Goal: Task Accomplishment & Management: Complete application form

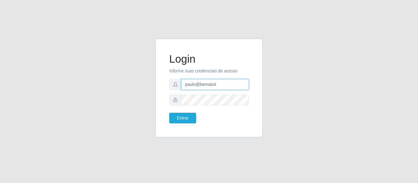
drag, startPoint x: 218, startPoint y: 85, endPoint x: 182, endPoint y: 81, distance: 35.7
click at [182, 81] on input "paulo@bemais4" at bounding box center [215, 84] width 68 height 11
type input "juliomarques@extrabom"
click at [169, 113] on button "Entrar" at bounding box center [182, 118] width 27 height 11
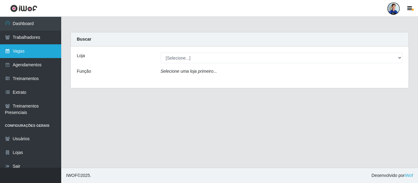
click at [28, 53] on link "Vagas" at bounding box center [30, 51] width 61 height 14
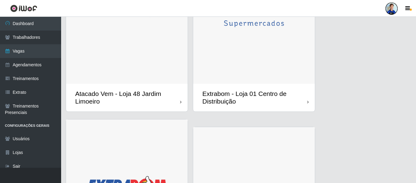
scroll to position [481, 0]
drag, startPoint x: 234, startPoint y: 70, endPoint x: 225, endPoint y: 65, distance: 10.3
click at [225, 65] on img at bounding box center [254, 8] width 122 height 152
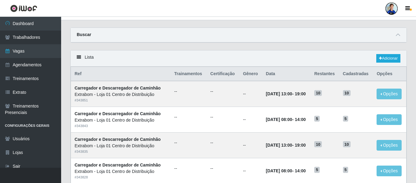
scroll to position [11, 0]
click at [397, 36] on icon at bounding box center [398, 35] width 4 height 4
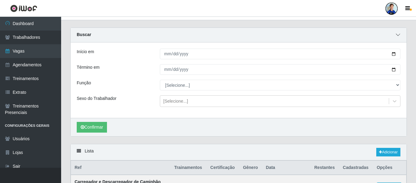
click at [397, 36] on icon at bounding box center [398, 35] width 4 height 4
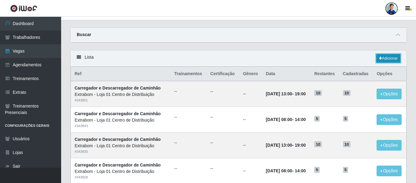
click at [392, 55] on link "Adicionar" at bounding box center [388, 58] width 24 height 9
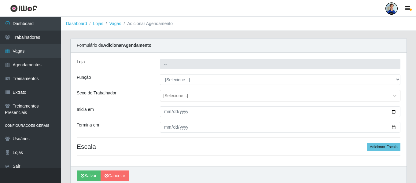
type input "Extrabom - Loja 01 Centro de Distribuição"
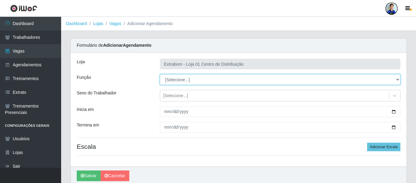
click at [253, 84] on select "[Selecione...] Carregador e Descarregador de Caminhão Carregador e Descarregado…" at bounding box center [280, 79] width 241 height 11
select select "11"
click at [160, 74] on select "[Selecione...] Carregador e Descarregador de Caminhão Carregador e Descarregado…" at bounding box center [280, 79] width 241 height 11
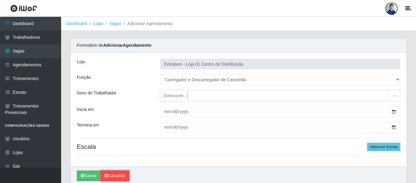
click at [115, 174] on link "Cancelar" at bounding box center [115, 176] width 29 height 11
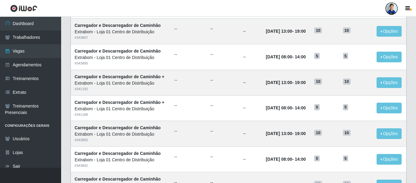
scroll to position [335, 0]
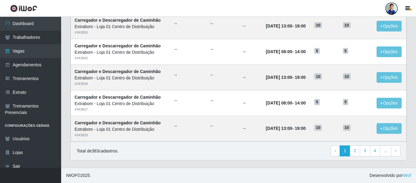
click at [304, 148] on div "Total de 383 cadastros. ‹ Previous 1 2 3 4 ... › Next" at bounding box center [239, 151] width 324 height 11
click at [354, 151] on link "2" at bounding box center [355, 151] width 10 height 11
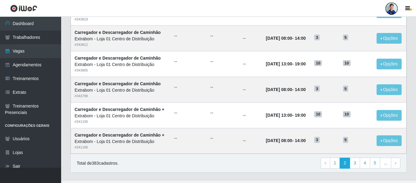
scroll to position [335, 0]
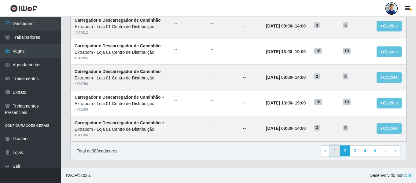
click at [339, 149] on link "1" at bounding box center [335, 151] width 10 height 11
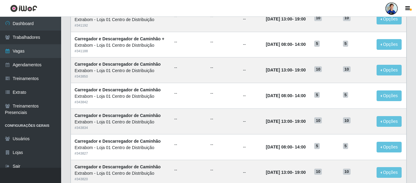
scroll to position [290, 0]
click at [281, 6] on header "Perfil Alterar Senha Sair" at bounding box center [208, 8] width 416 height 17
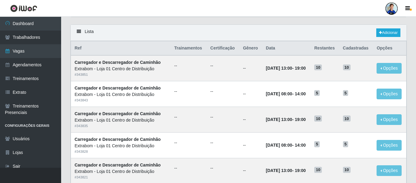
scroll to position [0, 0]
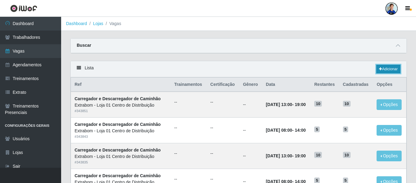
click at [385, 71] on link "Adicionar" at bounding box center [388, 69] width 24 height 9
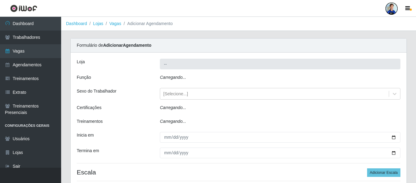
type input "Extrabom - Loja 01 Centro de Distribuição"
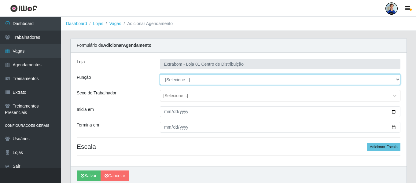
click at [208, 81] on select "[Selecione...] Carregador e Descarregador de Caminhão Carregador e Descarregado…" at bounding box center [280, 79] width 241 height 11
select select "11"
click at [160, 74] on select "[Selecione...] Carregador e Descarregador de Caminhão Carregador e Descarregado…" at bounding box center [280, 79] width 241 height 11
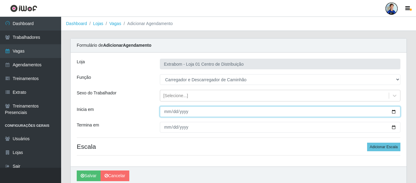
click at [167, 113] on input "Inicia em" at bounding box center [280, 111] width 241 height 11
type input "2025-10-06"
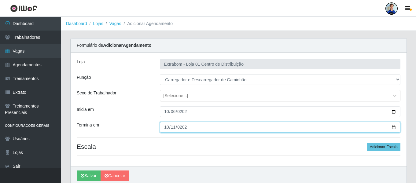
type input "2025-10-11"
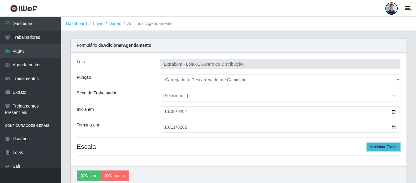
click at [387, 146] on button "Adicionar Escala" at bounding box center [383, 147] width 33 height 9
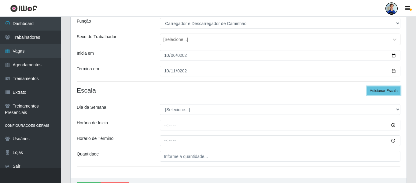
scroll to position [58, 0]
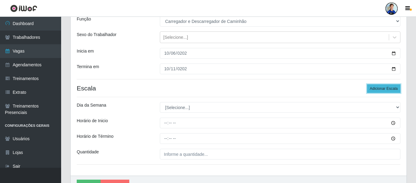
click at [378, 89] on button "Adicionar Escala" at bounding box center [383, 88] width 33 height 9
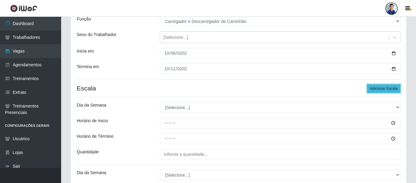
click at [378, 89] on button "Adicionar Escala" at bounding box center [383, 88] width 33 height 9
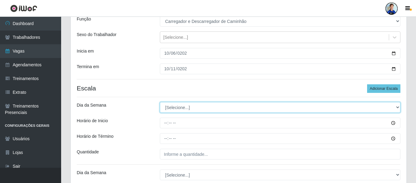
click at [198, 106] on select "[Selecione...] Segunda Terça Quarta Quinta Sexta Sábado Domingo" at bounding box center [280, 107] width 241 height 11
select select "1"
click at [160, 102] on select "[Selecione...] Segunda Terça Quarta Quinta Sexta Sábado Domingo" at bounding box center [280, 107] width 241 height 11
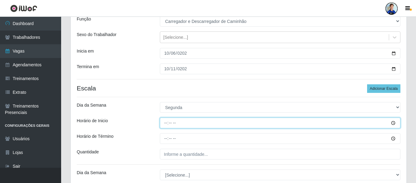
type input "08:00"
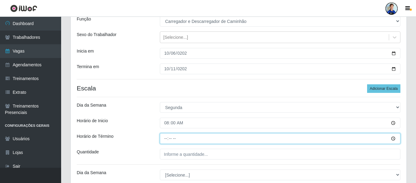
type input "14:00"
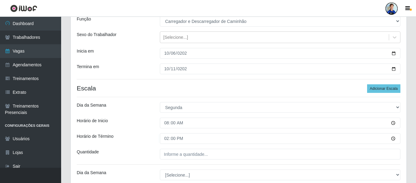
click at [139, 116] on div "Loja Extrabom - Loja 01 Centro de Distribuição Função [Selecione...] Carregador…" at bounding box center [239, 186] width 336 height 384
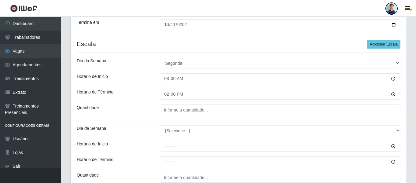
scroll to position [103, 0]
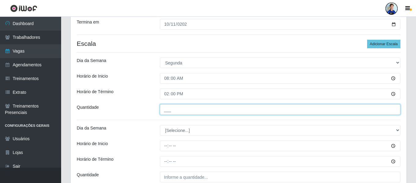
click at [171, 110] on input "___" at bounding box center [280, 109] width 241 height 11
type input "1__"
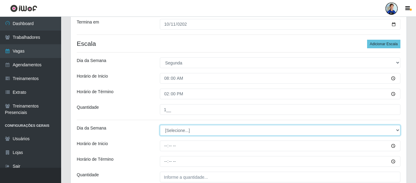
select select "2"
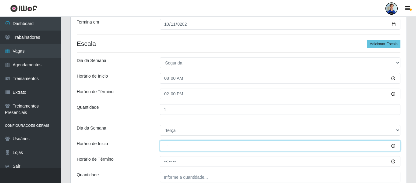
type input "08:00"
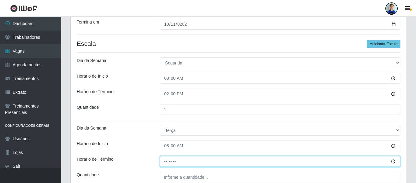
type input "14:00"
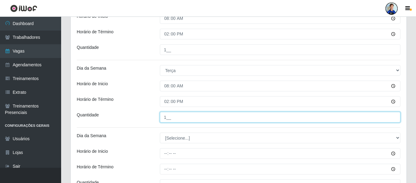
scroll to position [164, 0]
type input "1__"
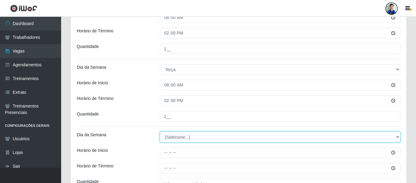
select select "2"
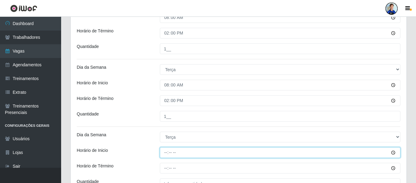
type input "08:00"
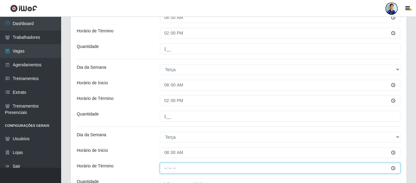
type input "14:00"
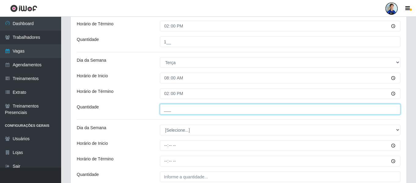
scroll to position [239, 0]
type input "1__"
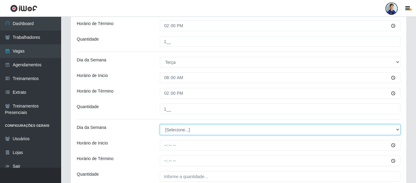
select select "3"
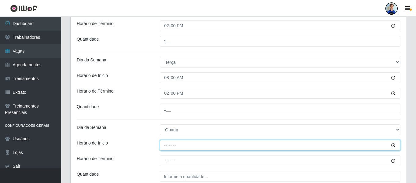
type input "08:00"
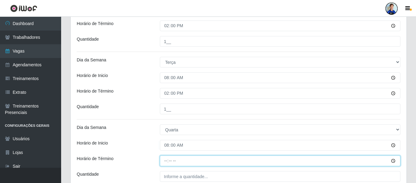
type input "14:00"
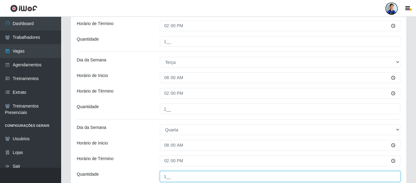
type input "1__"
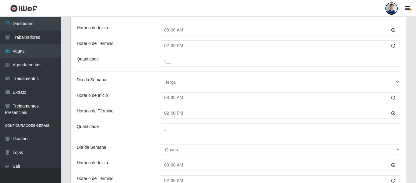
scroll to position [219, 0]
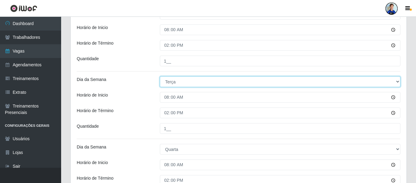
click at [170, 81] on select "[Selecione...] Segunda Terça Quarta Quinta Sexta Sábado Domingo" at bounding box center [280, 81] width 241 height 11
select select "3"
click at [160, 76] on select "[Selecione...] Segunda Terça Quarta Quinta Sexta Sábado Domingo" at bounding box center [280, 81] width 241 height 11
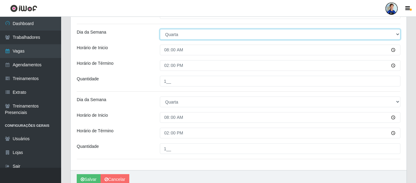
scroll to position [267, 0]
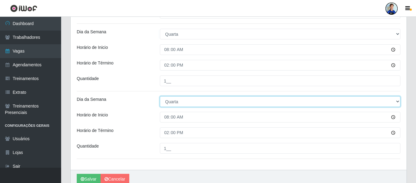
click at [175, 98] on select "[Selecione...] Segunda Terça Quarta Quinta Sexta Sábado Domingo" at bounding box center [280, 101] width 241 height 11
select select "4"
click at [160, 96] on select "[Selecione...] Segunda Terça Quarta Quinta Sexta Sábado Domingo" at bounding box center [280, 101] width 241 height 11
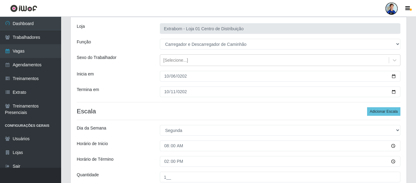
scroll to position [36, 0]
click at [382, 113] on button "Adicionar Escala" at bounding box center [383, 111] width 33 height 9
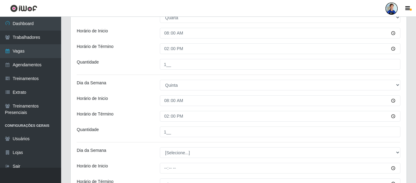
scroll to position [363, 0]
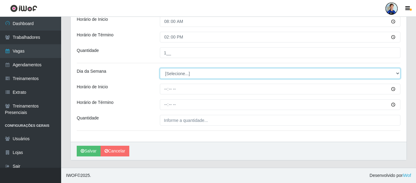
click at [189, 76] on select "[Selecione...] Segunda Terça Quarta Quinta Sexta Sábado Domingo" at bounding box center [280, 73] width 241 height 11
select select "6"
click at [160, 68] on select "[Selecione...] Segunda Terça Quarta Quinta Sexta Sábado Domingo" at bounding box center [280, 73] width 241 height 11
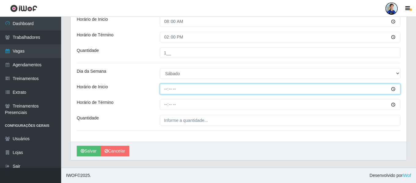
scroll to position [359, 0]
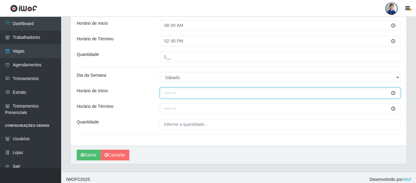
type input "08:00"
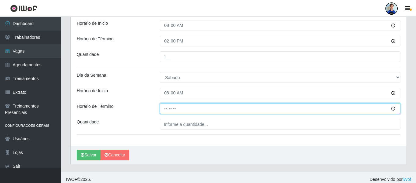
type input "14:00"
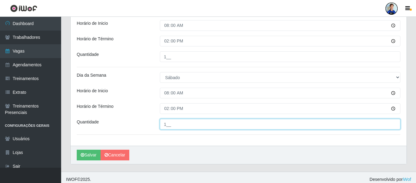
type input "1__"
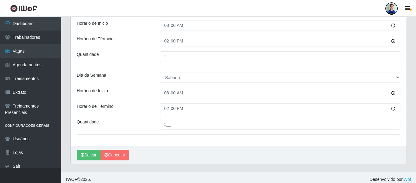
click at [141, 92] on div "Horário de Inicio" at bounding box center [113, 93] width 83 height 11
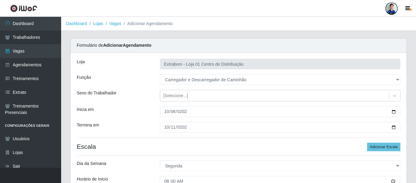
scroll to position [363, 0]
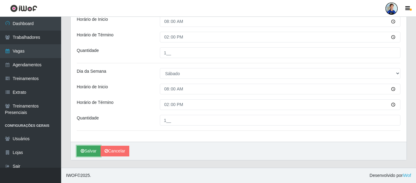
click at [86, 152] on button "Salvar" at bounding box center [89, 151] width 24 height 11
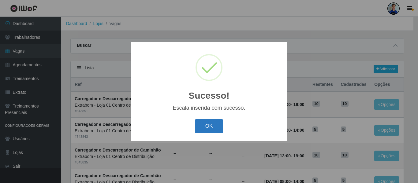
click at [208, 126] on button "OK" at bounding box center [209, 126] width 28 height 14
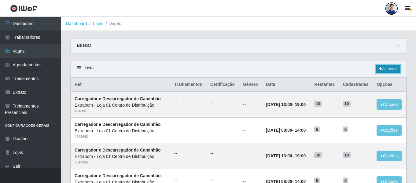
click at [387, 66] on link "Adicionar" at bounding box center [388, 69] width 24 height 9
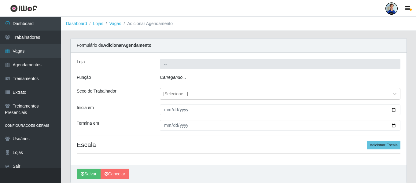
type input "Extrabom - Loja 01 Centro de Distribuição"
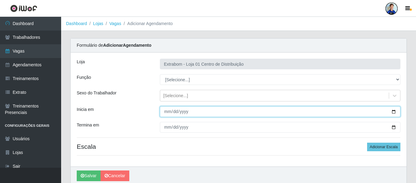
click at [167, 111] on input "Inicia em" at bounding box center [280, 111] width 241 height 11
type input "0205-10-13"
type input "2025-10-13"
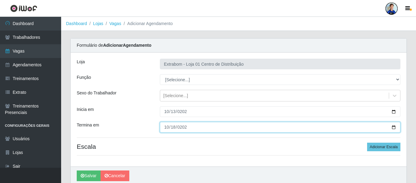
type input "2025-10-18"
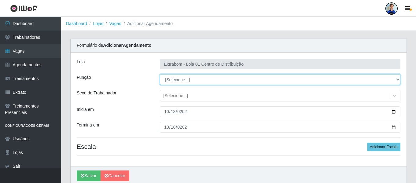
click at [174, 78] on select "[Selecione...] Carregador e Descarregador de Caminhão Carregador e Descarregado…" at bounding box center [280, 79] width 241 height 11
select select "11"
click at [160, 74] on select "[Selecione...] Carregador e Descarregador de Caminhão Carregador e Descarregado…" at bounding box center [280, 79] width 241 height 11
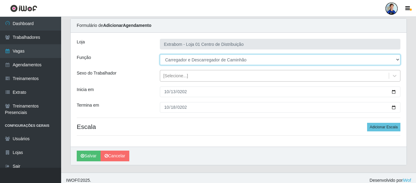
scroll to position [25, 0]
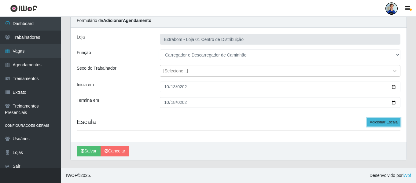
click at [378, 120] on button "Adicionar Escala" at bounding box center [383, 122] width 33 height 9
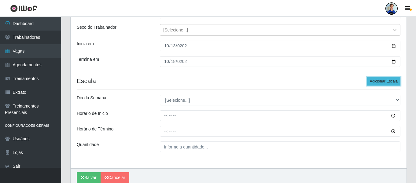
scroll to position [67, 0]
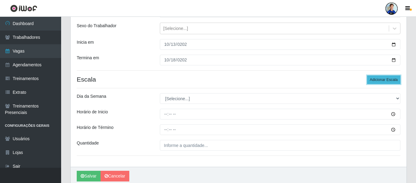
click at [381, 82] on button "Adicionar Escala" at bounding box center [383, 80] width 33 height 9
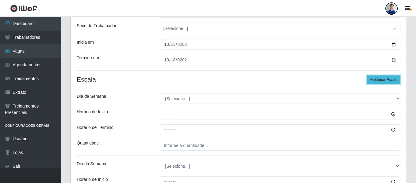
click at [381, 82] on button "Adicionar Escala" at bounding box center [383, 80] width 33 height 9
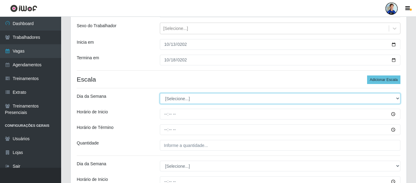
click at [240, 101] on select "[Selecione...] Segunda Terça Quarta Quinta Sexta Sábado Domingo" at bounding box center [280, 98] width 241 height 11
select select "1"
click at [160, 93] on select "[Selecione...] Segunda Terça Quarta Quinta Sexta Sábado Domingo" at bounding box center [280, 98] width 241 height 11
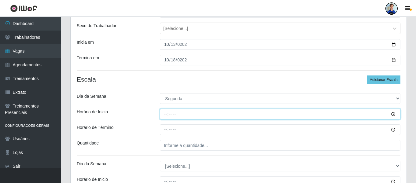
type input "08:00"
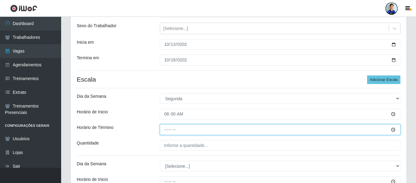
type input "14:00"
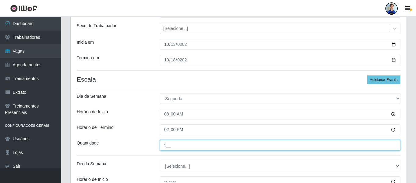
type input "1__"
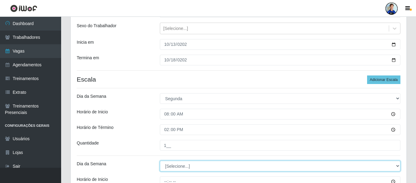
select select "2"
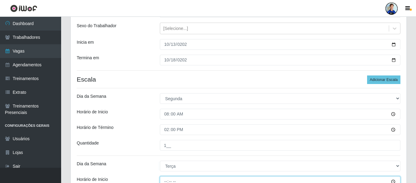
scroll to position [71, 0]
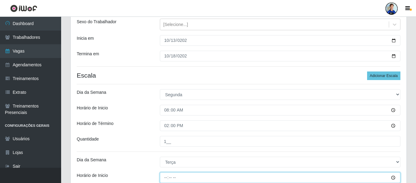
type input "08:00"
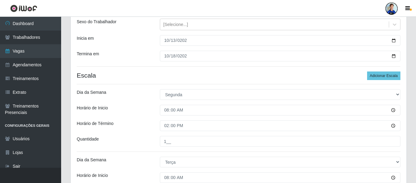
scroll to position [173, 0]
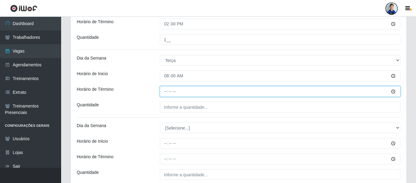
type input "14:00"
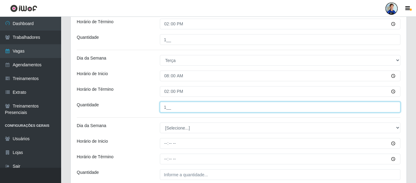
type input "1__"
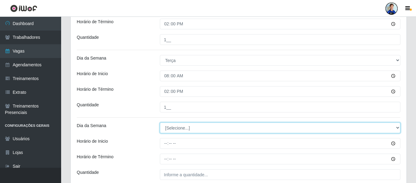
select select "3"
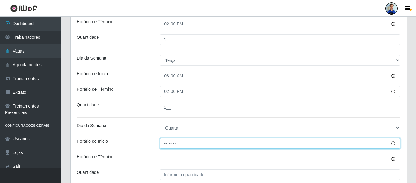
type input "08:00"
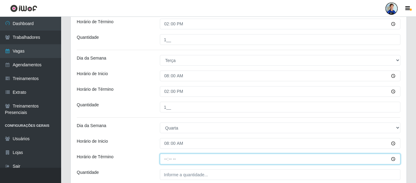
type input "14:00"
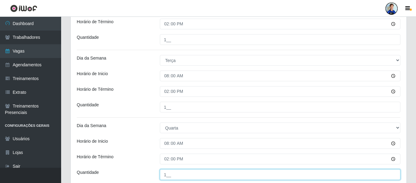
type input "1__"
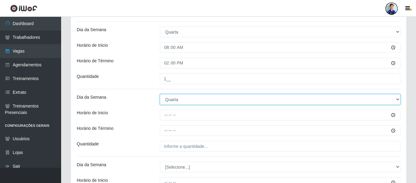
scroll to position [269, 0]
click at [176, 100] on select "[Selecione...] Segunda Terça Quarta Quinta Sexta Sábado Domingo" at bounding box center [280, 99] width 241 height 11
select select "4"
click at [160, 94] on select "[Selecione...] Segunda Terça Quarta Quinta Sexta Sábado Domingo" at bounding box center [280, 99] width 241 height 11
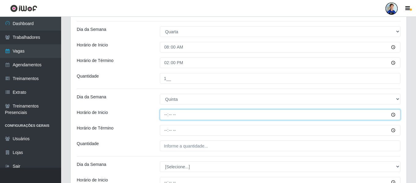
type input "08:00"
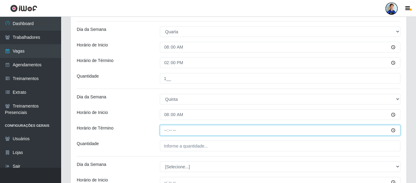
type input "14:00"
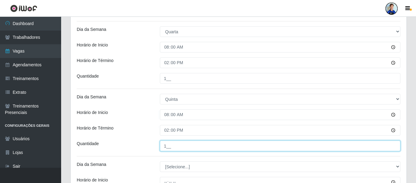
type input "1__"
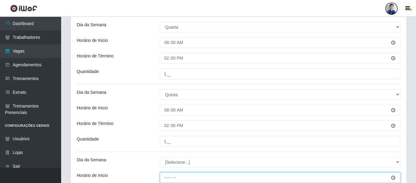
scroll to position [363, 0]
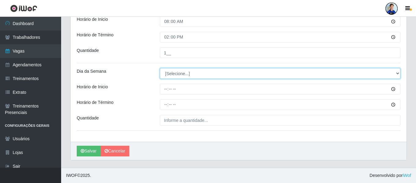
click at [182, 73] on select "[Selecione...] Segunda Terça Quarta Quinta Sexta Sábado Domingo" at bounding box center [280, 73] width 241 height 11
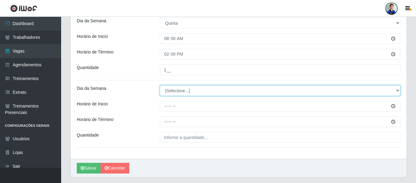
scroll to position [346, 0]
click at [179, 91] on select "[Selecione...] Segunda Terça Quarta Quinta Sexta Sábado Domingo" at bounding box center [280, 90] width 241 height 11
select select "6"
click at [160, 85] on select "[Selecione...] Segunda Terça Quarta Quinta Sexta Sábado Domingo" at bounding box center [280, 90] width 241 height 11
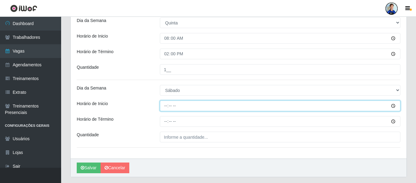
type input "08:00"
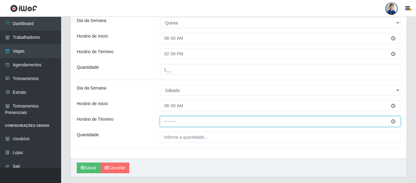
type input "14:00"
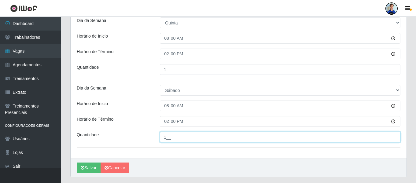
type input "1__"
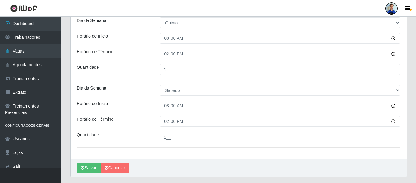
click at [140, 108] on div "Horário de Inicio" at bounding box center [113, 106] width 83 height 11
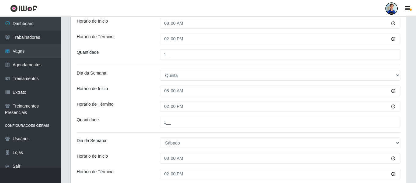
scroll to position [363, 0]
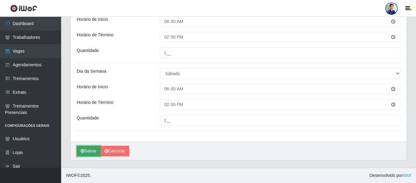
click at [82, 154] on button "Salvar" at bounding box center [89, 151] width 24 height 11
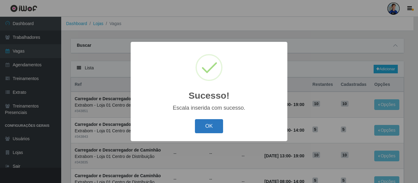
click at [216, 128] on button "OK" at bounding box center [209, 126] width 28 height 14
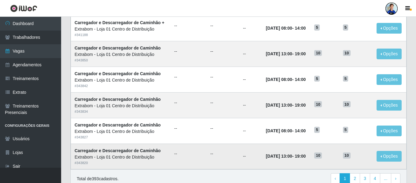
scroll to position [335, 0]
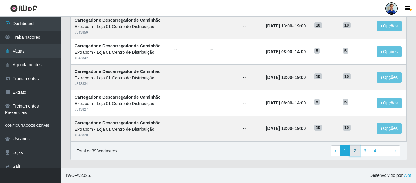
click at [359, 154] on link "2" at bounding box center [355, 151] width 10 height 11
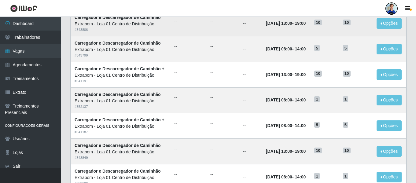
scroll to position [107, 0]
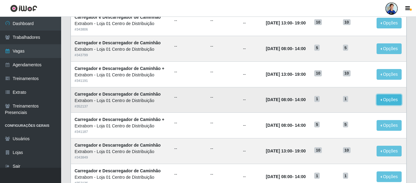
click at [388, 101] on button "Opções" at bounding box center [389, 99] width 25 height 11
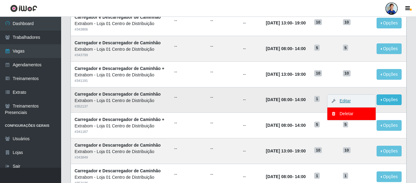
click at [348, 101] on link "Editar" at bounding box center [341, 100] width 17 height 5
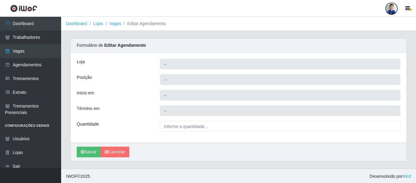
type input "Extrabom - Loja 01 Centro de Distribuição"
type input "Carregador e Descarregador de Caminhão"
type input "2025-10-18 08:00:00"
type input "2025-10-18 14:00:00"
type input "1__"
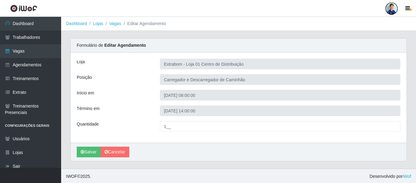
scroll to position [1, 0]
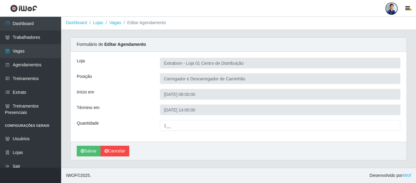
drag, startPoint x: 119, startPoint y: 144, endPoint x: 118, endPoint y: 149, distance: 5.5
click at [118, 149] on div "Salvar Cancelar" at bounding box center [239, 151] width 336 height 18
click at [118, 149] on link "Cancelar" at bounding box center [115, 151] width 29 height 11
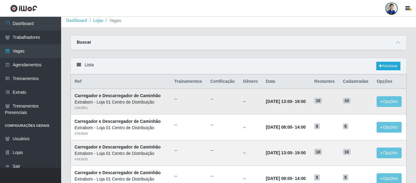
scroll to position [3, 0]
click at [395, 66] on link "Adicionar" at bounding box center [388, 65] width 24 height 9
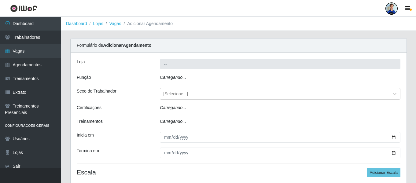
type input "Extrabom - Loja 01 Centro de Distribuição"
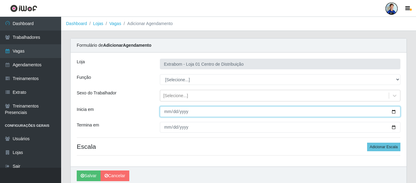
click at [166, 110] on input "Inicia em" at bounding box center [280, 111] width 241 height 11
type input "2025-10-20"
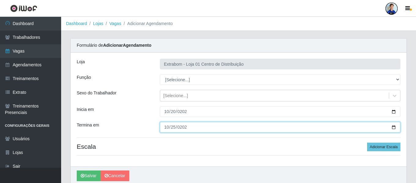
type input "2025-10-25"
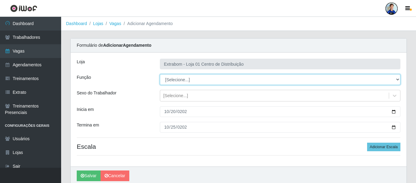
click at [184, 81] on select "[Selecione...] Carregador e Descarregador de Caminhão Carregador e Descarregado…" at bounding box center [280, 79] width 241 height 11
select select "11"
click at [160, 74] on select "[Selecione...] Carregador e Descarregador de Caminhão Carregador e Descarregado…" at bounding box center [280, 79] width 241 height 11
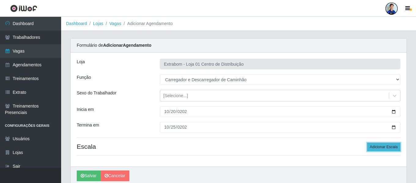
click at [381, 148] on button "Adicionar Escala" at bounding box center [383, 147] width 33 height 9
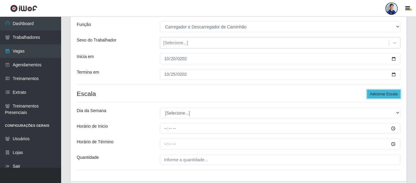
scroll to position [57, 0]
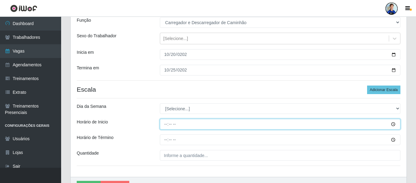
drag, startPoint x: 167, startPoint y: 123, endPoint x: 171, endPoint y: 111, distance: 12.7
click at [171, 111] on div "Loja Extrabom - Loja 01 Centro de Distribuição Função [Selecione...] Carregador…" at bounding box center [239, 86] width 336 height 182
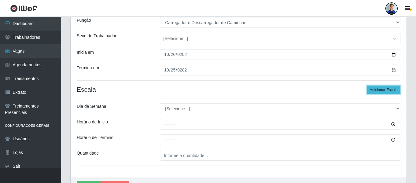
click at [398, 93] on button "Adicionar Escala" at bounding box center [383, 90] width 33 height 9
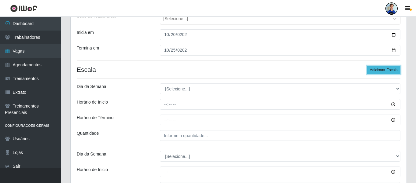
scroll to position [78, 0]
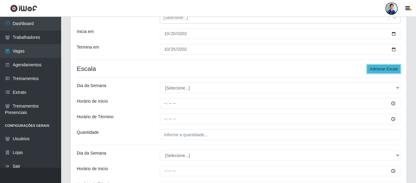
click at [385, 72] on button "Adicionar Escala" at bounding box center [383, 69] width 33 height 9
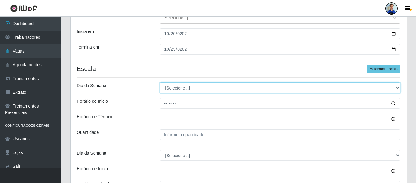
click at [223, 89] on select "[Selecione...] Segunda Terça Quarta Quinta Sexta Sábado Domingo" at bounding box center [280, 88] width 241 height 11
select select "1"
click at [160, 83] on select "[Selecione...] Segunda Terça Quarta Quinta Sexta Sábado Domingo" at bounding box center [280, 88] width 241 height 11
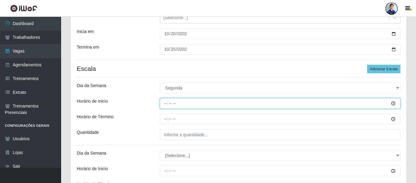
type input "08:00"
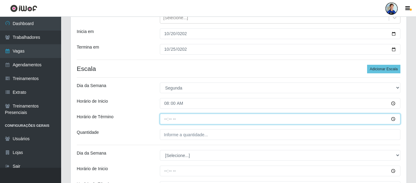
type input "14:00"
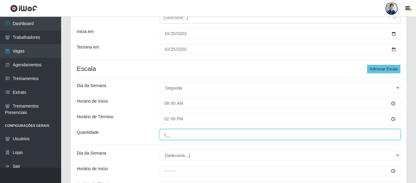
type input "1__"
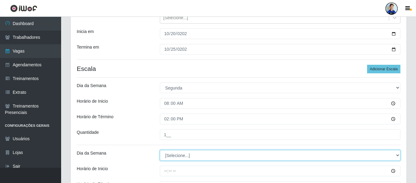
select select "2"
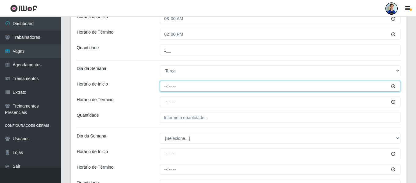
scroll to position [163, 0]
type input "08:00"
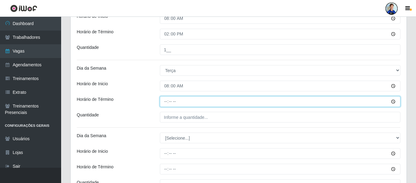
type input "14:00"
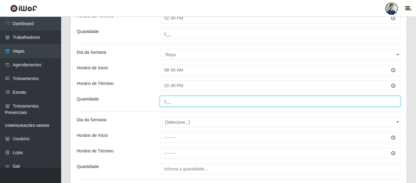
scroll to position [179, 0]
type input "1__"
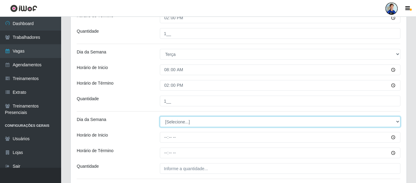
click at [190, 121] on select "[Selecione...] Segunda Terça Quarta Quinta Sexta Sábado Domingo" at bounding box center [280, 121] width 241 height 11
select select "3"
click at [160, 116] on select "[Selecione...] Segunda Terça Quarta Quinta Sexta Sábado Domingo" at bounding box center [280, 121] width 241 height 11
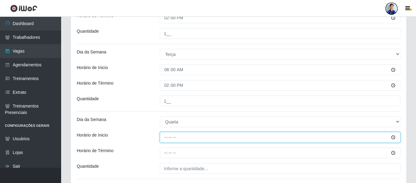
type input "08:00"
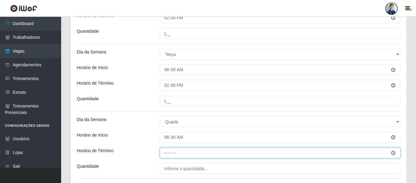
type input "14:00"
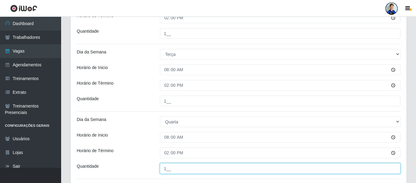
type input "1__"
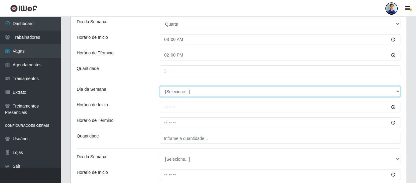
scroll to position [285, 0]
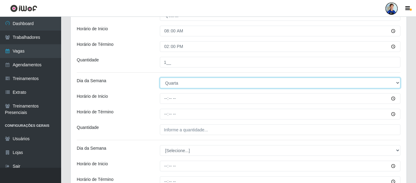
select select "4"
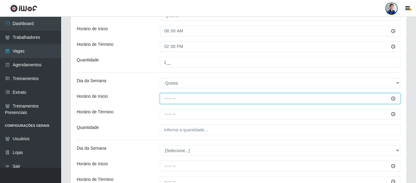
type input "08:00"
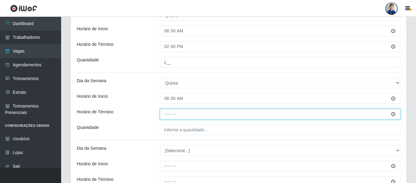
type input "14:00"
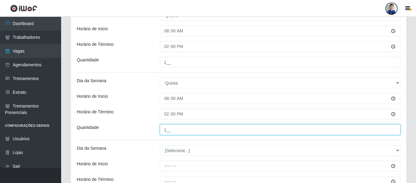
type input "1__"
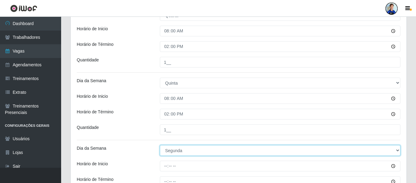
select select "6"
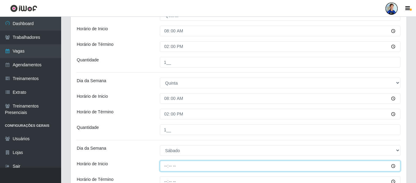
type input "08:00"
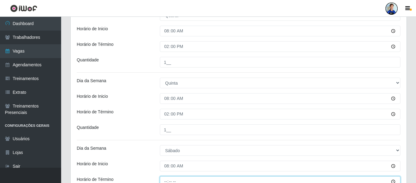
scroll to position [289, 0]
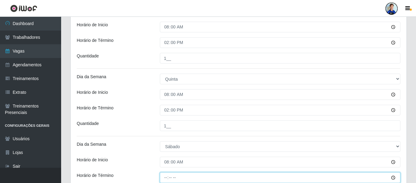
type input "14:00"
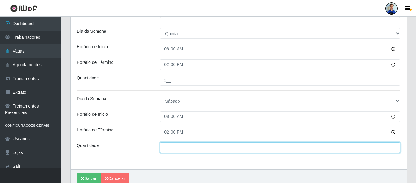
scroll to position [335, 0]
type input "1__"
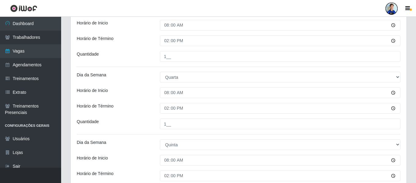
scroll to position [363, 0]
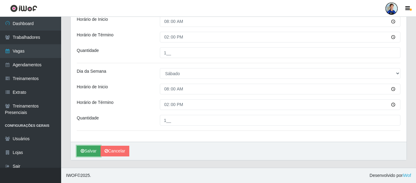
click at [96, 151] on button "Salvar" at bounding box center [89, 151] width 24 height 11
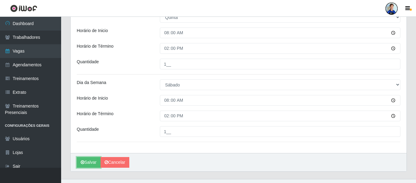
scroll to position [343, 0]
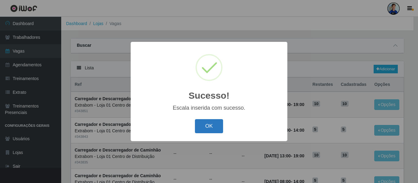
click at [217, 127] on button "OK" at bounding box center [209, 126] width 28 height 14
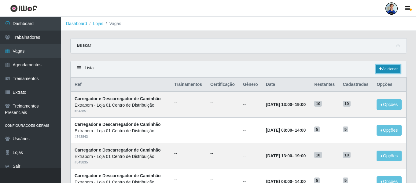
click at [382, 72] on link "Adicionar" at bounding box center [388, 69] width 24 height 9
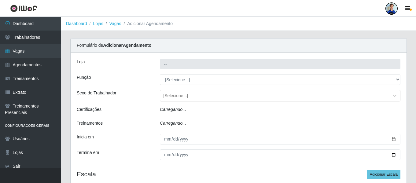
type input "Extrabom - Loja 01 Centro de Distribuição"
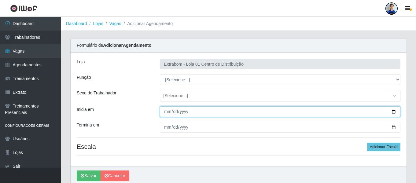
click at [167, 111] on input "Inicia em" at bounding box center [280, 111] width 241 height 11
type input "2025-10-27"
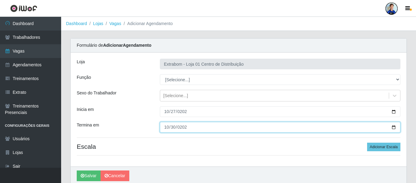
type input "2025-10-30"
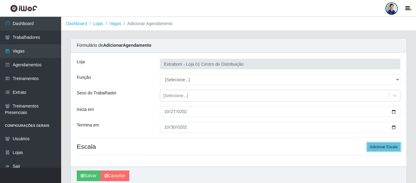
click at [367, 143] on button "Adicionar Escala" at bounding box center [383, 147] width 33 height 9
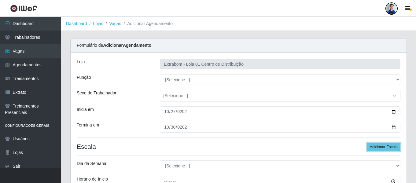
click at [367, 143] on button "Adicionar Escala" at bounding box center [383, 147] width 33 height 9
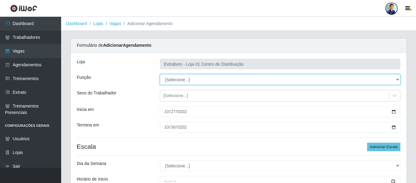
click at [191, 79] on select "[Selecione...] Carregador e Descarregador de Caminhão Carregador e Descarregado…" at bounding box center [280, 79] width 241 height 11
select select "11"
click at [160, 74] on select "[Selecione...] Carregador e Descarregador de Caminhão Carregador e Descarregado…" at bounding box center [280, 79] width 241 height 11
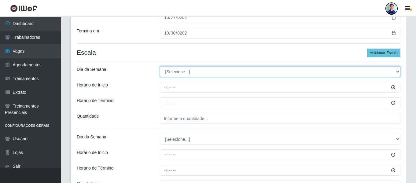
scroll to position [94, 0]
select select "1"
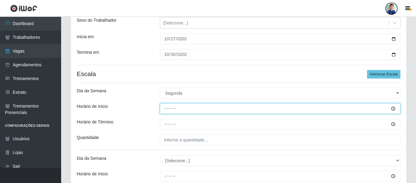
scroll to position [72, 0]
type input "08:00"
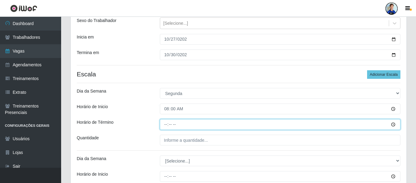
type input "14:00"
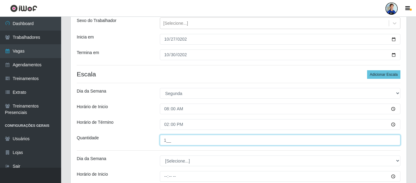
type input "1__"
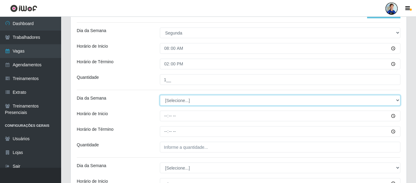
scroll to position [134, 0]
select select "2"
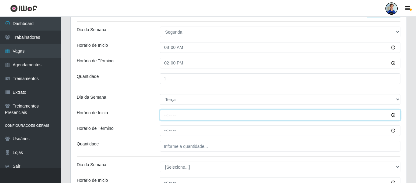
type input "08:00"
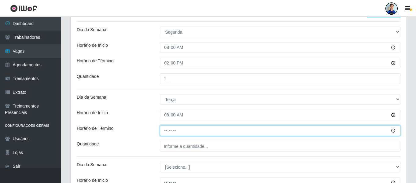
type input "14:00"
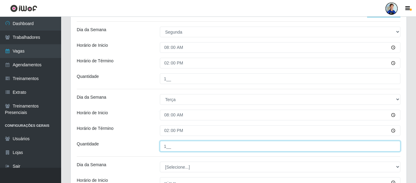
type input "1__"
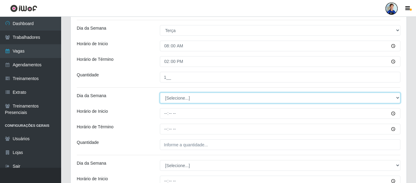
scroll to position [206, 0]
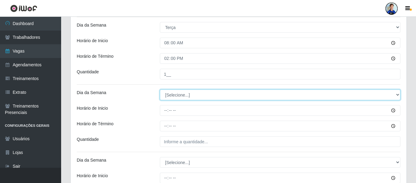
select select "3"
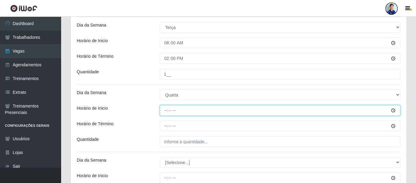
type input "08:00"
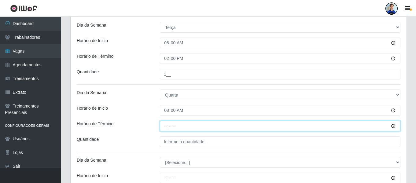
type input "14:00"
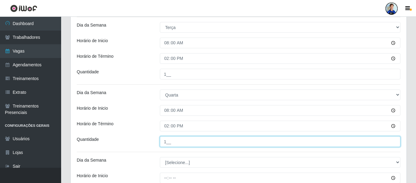
type input "1__"
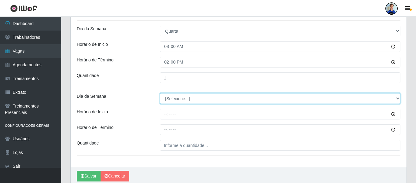
scroll to position [270, 0]
select select "4"
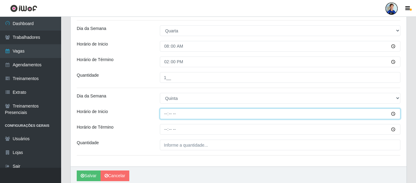
type input "08:00"
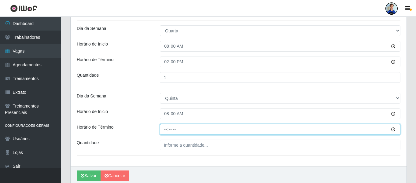
type input "14:00"
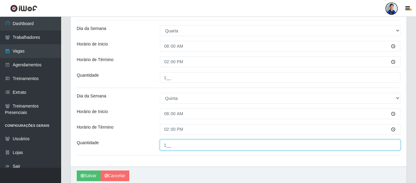
type input "1__"
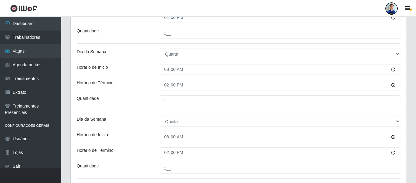
scroll to position [295, 0]
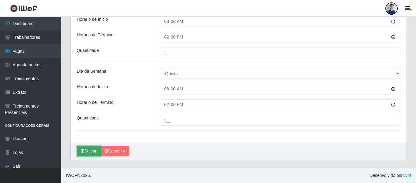
click at [88, 154] on button "Salvar" at bounding box center [89, 151] width 24 height 11
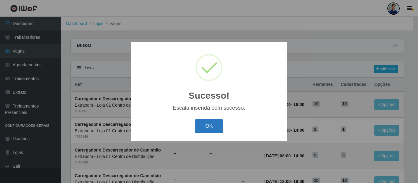
click at [195, 125] on button "OK" at bounding box center [209, 126] width 28 height 14
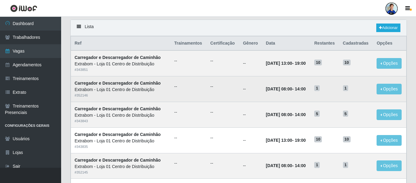
scroll to position [42, 0]
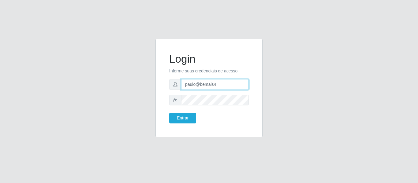
drag, startPoint x: 219, startPoint y: 86, endPoint x: 153, endPoint y: 102, distance: 68.7
click at [153, 102] on div "Login Informe suas credenciais de acesso paulo@bemais4 Entrar" at bounding box center [209, 92] width 116 height 106
click at [241, 83] on input "juliomarques@queirozq" at bounding box center [215, 84] width 68 height 11
type input "juliomarques@queiroz"
click at [143, 95] on div "Login Informe suas credenciais de acesso juliomarques@queiroz Entrar" at bounding box center [209, 92] width 348 height 106
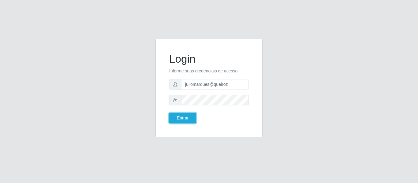
click at [169, 113] on button "Entrar" at bounding box center [182, 118] width 27 height 11
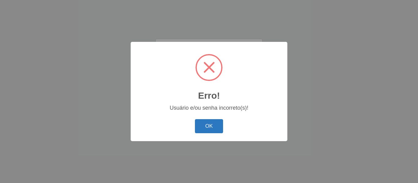
click at [211, 125] on button "OK" at bounding box center [209, 126] width 28 height 14
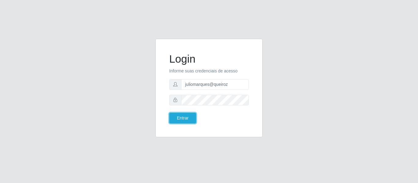
click at [169, 113] on button "Entrar" at bounding box center [182, 118] width 27 height 11
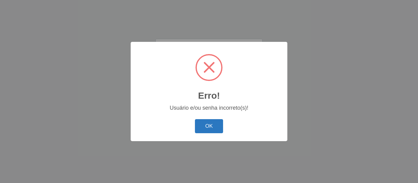
drag, startPoint x: 210, startPoint y: 120, endPoint x: 207, endPoint y: 132, distance: 13.0
click at [207, 132] on button "OK" at bounding box center [209, 126] width 28 height 14
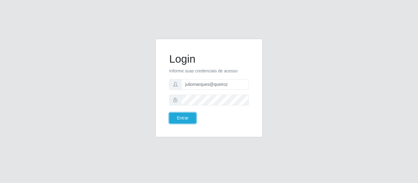
click at [207, 132] on div "Login Informe suas credenciais de acesso juliomarques@queiroz Entrar" at bounding box center [208, 88] width 107 height 98
click at [230, 85] on input "juliomarques@queiroz" at bounding box center [215, 84] width 68 height 11
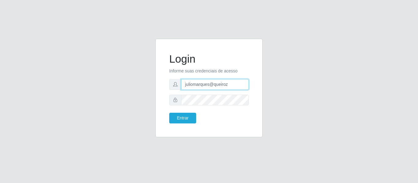
click at [230, 85] on input "juliomarques@queiroz" at bounding box center [215, 84] width 68 height 11
type input "juliomarques@queiroz"
click at [169, 113] on button "Entrar" at bounding box center [182, 118] width 27 height 11
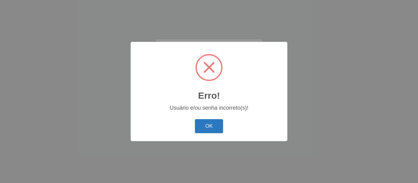
click at [216, 123] on button "OK" at bounding box center [209, 126] width 28 height 14
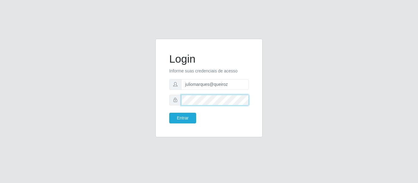
click at [171, 103] on div at bounding box center [208, 100] width 79 height 11
click at [169, 113] on button "Entrar" at bounding box center [182, 118] width 27 height 11
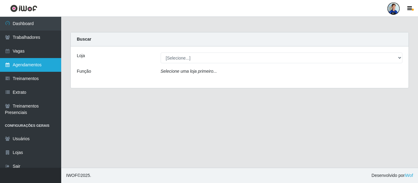
click at [43, 64] on link "Agendamentos" at bounding box center [30, 65] width 61 height 14
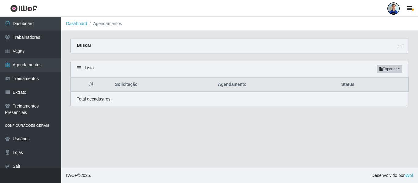
click at [400, 44] on icon at bounding box center [399, 45] width 4 height 4
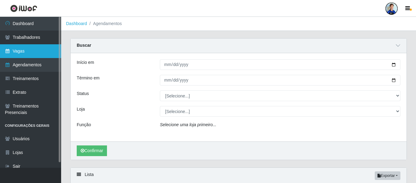
click at [34, 54] on link "Vagas" at bounding box center [30, 51] width 61 height 14
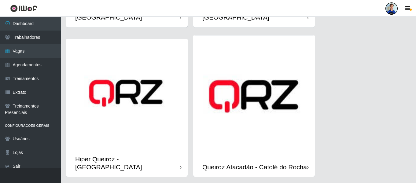
scroll to position [310, 0]
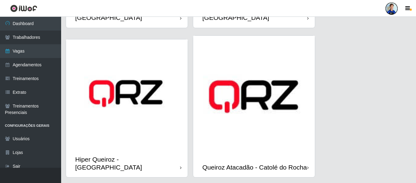
click at [104, 108] on img at bounding box center [127, 94] width 122 height 110
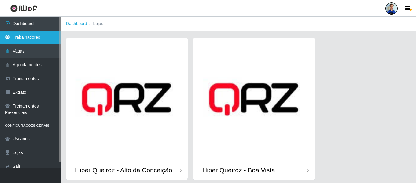
click at [33, 39] on link "Trabalhadores" at bounding box center [30, 38] width 61 height 14
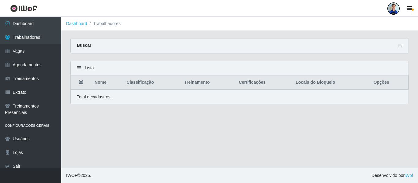
click at [402, 44] on span at bounding box center [399, 45] width 7 height 7
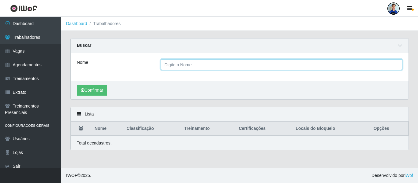
paste input "[PERSON_NAME]"
click at [198, 68] on input "[PERSON_NAME]" at bounding box center [281, 64] width 242 height 11
type input "[PERSON_NAME]"
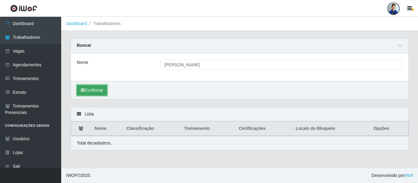
click at [90, 92] on button "Confirmar" at bounding box center [92, 90] width 30 height 11
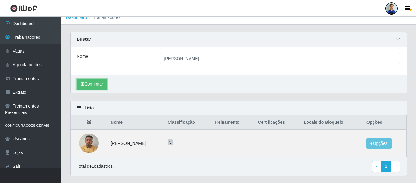
scroll to position [22, 0]
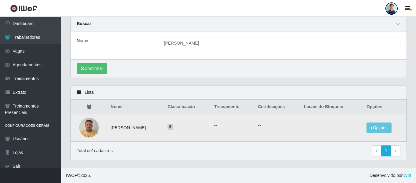
click at [367, 127] on td "Opções Bloquear - Empresa Bloquear - Loja" at bounding box center [384, 128] width 43 height 28
click at [371, 126] on button "Opções" at bounding box center [379, 128] width 25 height 11
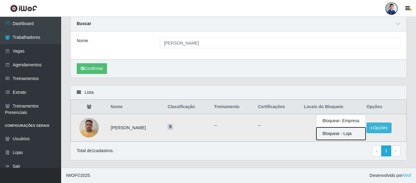
click at [344, 132] on button "Bloquear - Loja" at bounding box center [340, 133] width 49 height 13
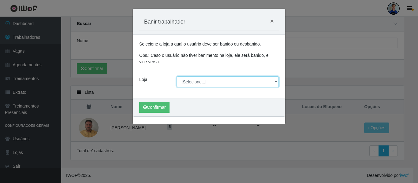
click at [202, 81] on select "[Selecione...] Hiper Queiroz - [GEOGRAPHIC_DATA] Hiper Queiroz - Boa Vista Hipe…" at bounding box center [227, 81] width 102 height 11
select select "517"
click at [176, 76] on select "[Selecione...] Hiper Queiroz - [GEOGRAPHIC_DATA] Hiper Queiroz - Boa Vista Hipe…" at bounding box center [227, 81] width 102 height 11
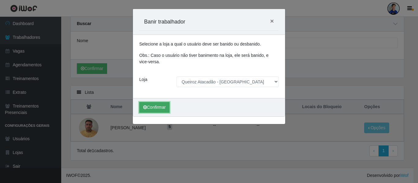
click at [158, 105] on button "Confirmar" at bounding box center [154, 107] width 30 height 11
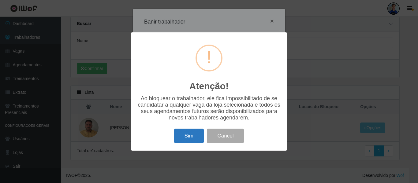
click at [180, 131] on button "Sim" at bounding box center [189, 136] width 30 height 14
